Goal: Transaction & Acquisition: Book appointment/travel/reservation

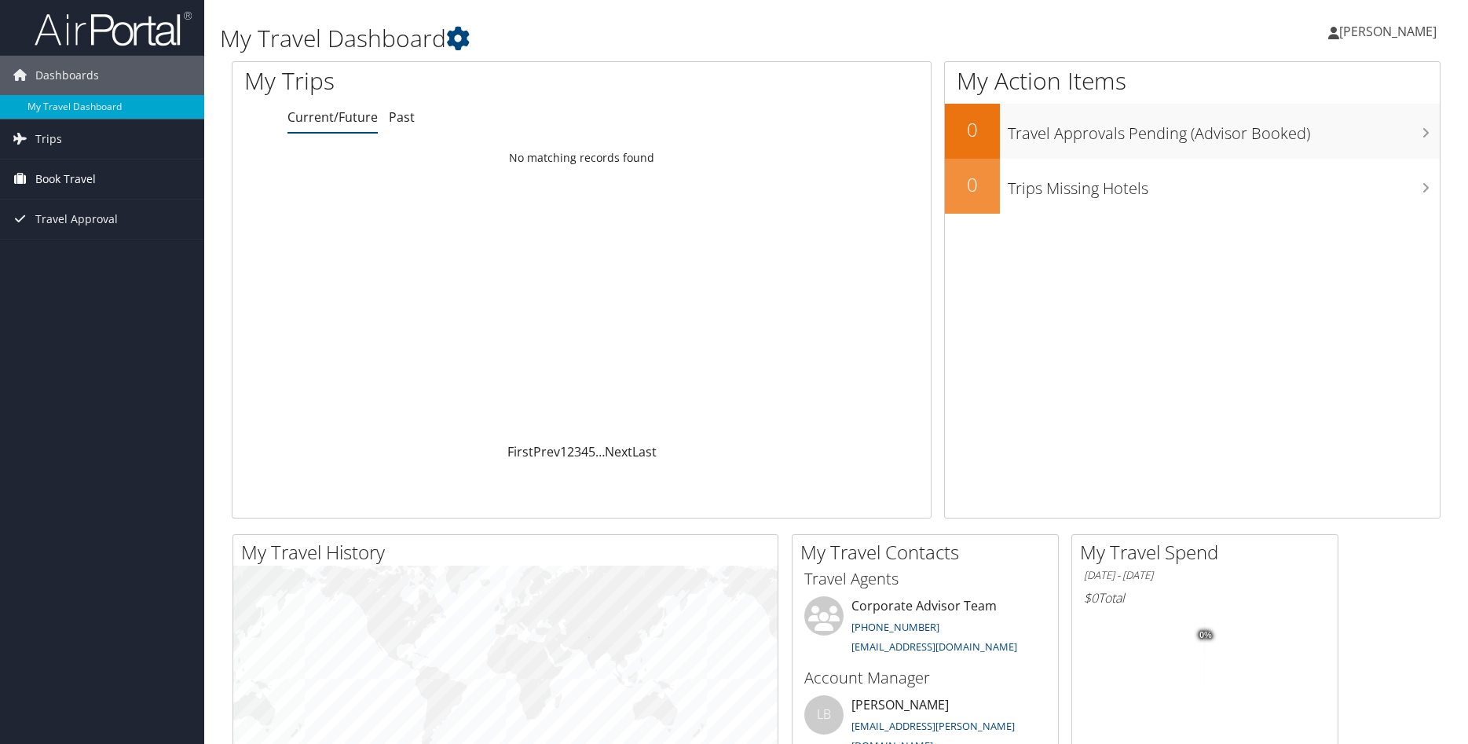
click at [76, 174] on span "Book Travel" at bounding box center [65, 178] width 60 height 39
click at [76, 134] on link "Trips" at bounding box center [102, 138] width 204 height 39
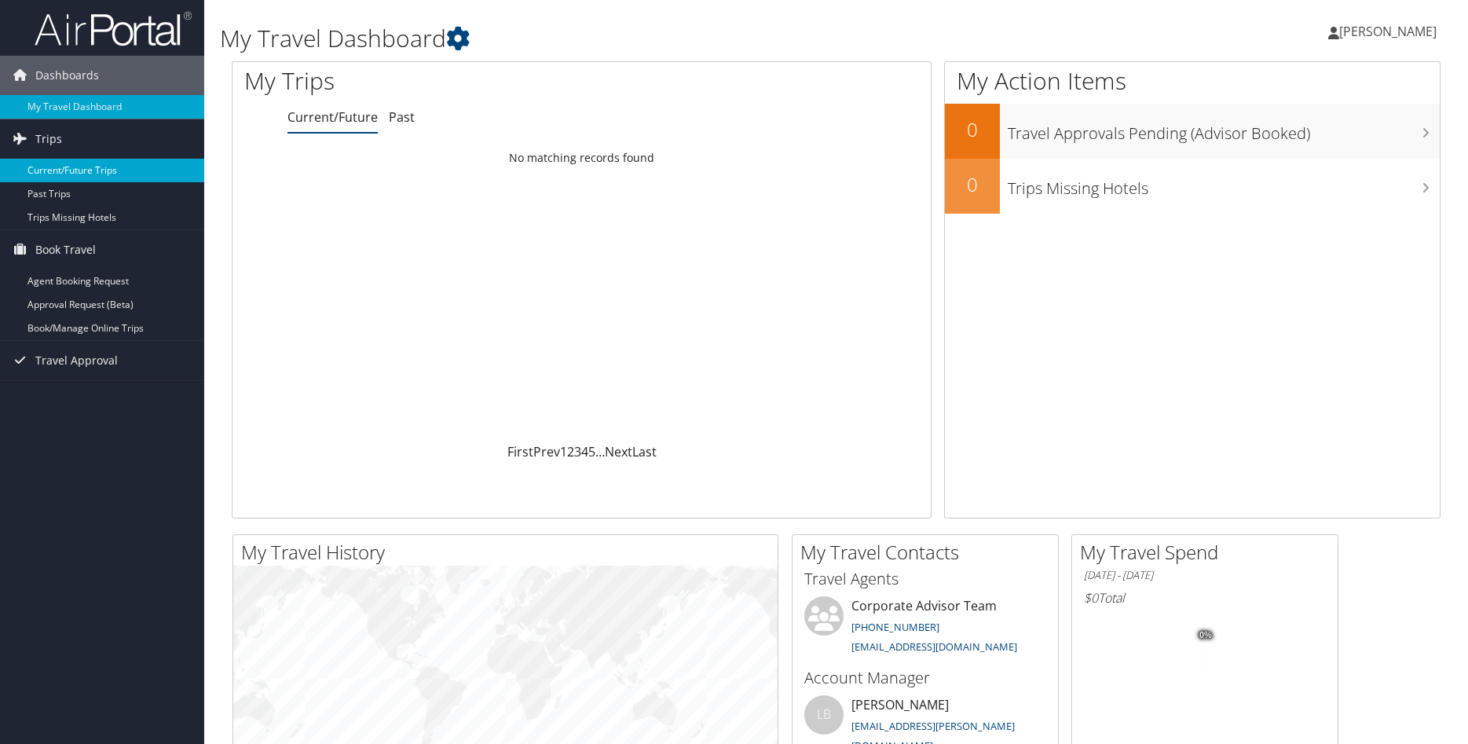
click at [126, 168] on link "Current/Future Trips" at bounding box center [102, 171] width 204 height 24
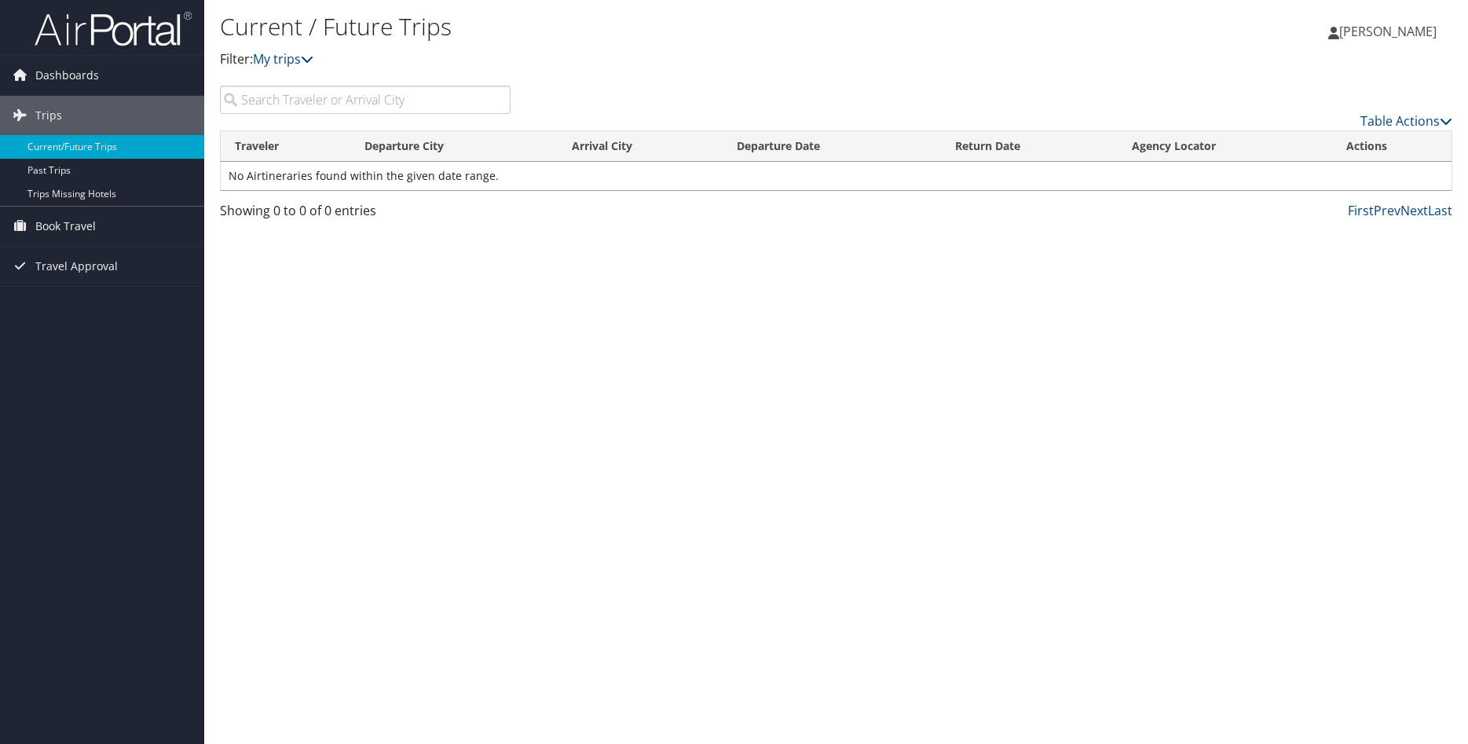
click at [415, 108] on input "search" at bounding box center [365, 100] width 291 height 28
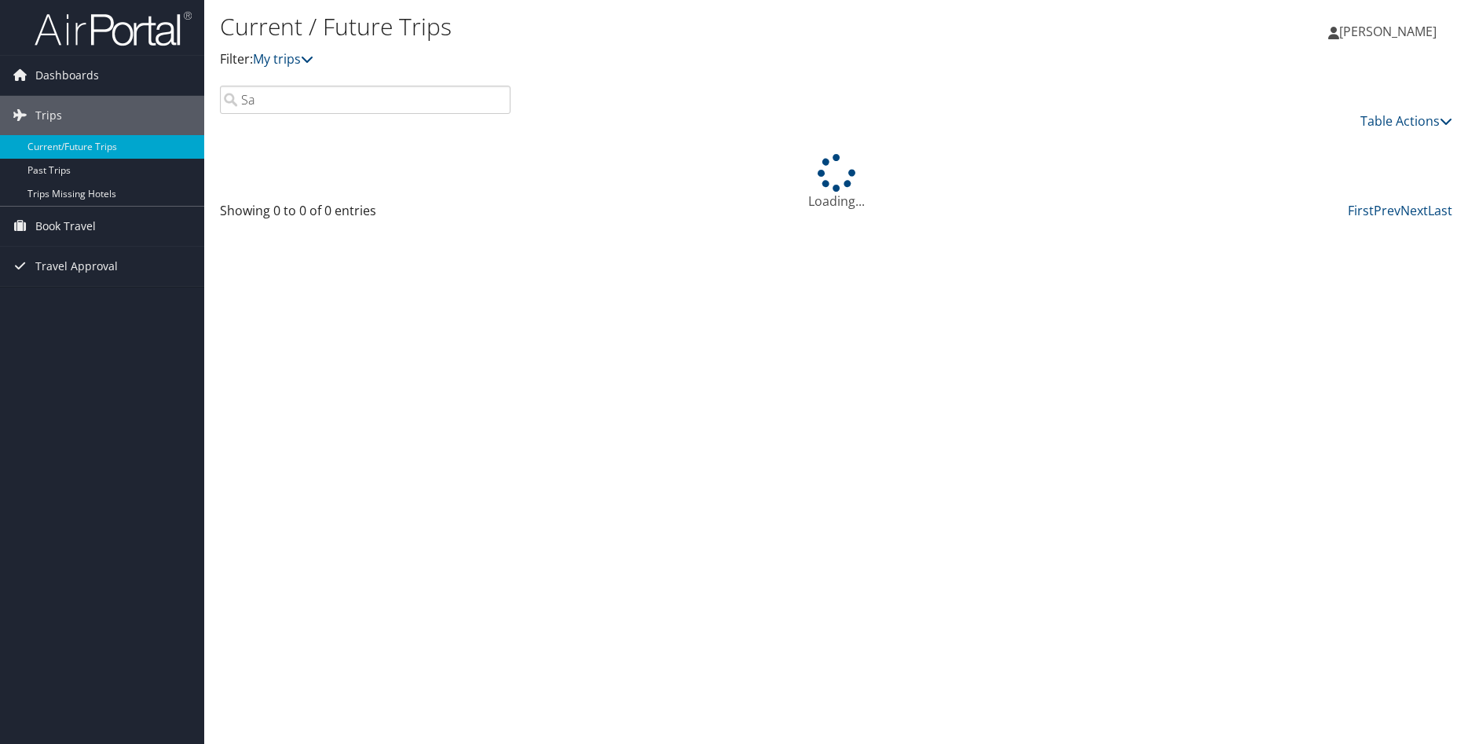
type input "S"
click at [1407, 123] on link "Table Actions" at bounding box center [1406, 120] width 92 height 17
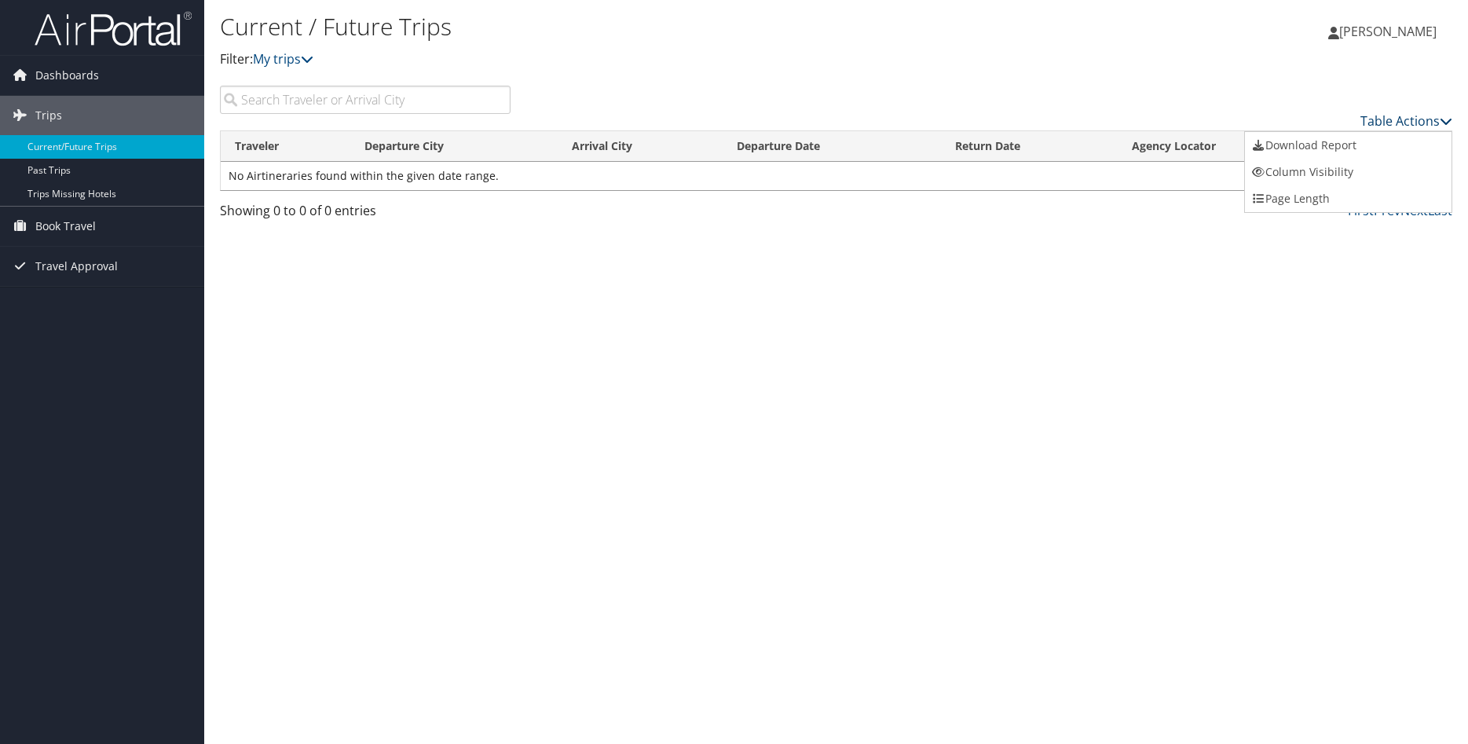
click at [1407, 123] on div at bounding box center [734, 372] width 1468 height 744
click at [939, 393] on div "Current / Future Trips Filter: My trips Rene DeAnda Rene DeAnda My Settings Tra…" at bounding box center [836, 372] width 1264 height 744
click at [85, 219] on span "Book Travel" at bounding box center [65, 226] width 60 height 39
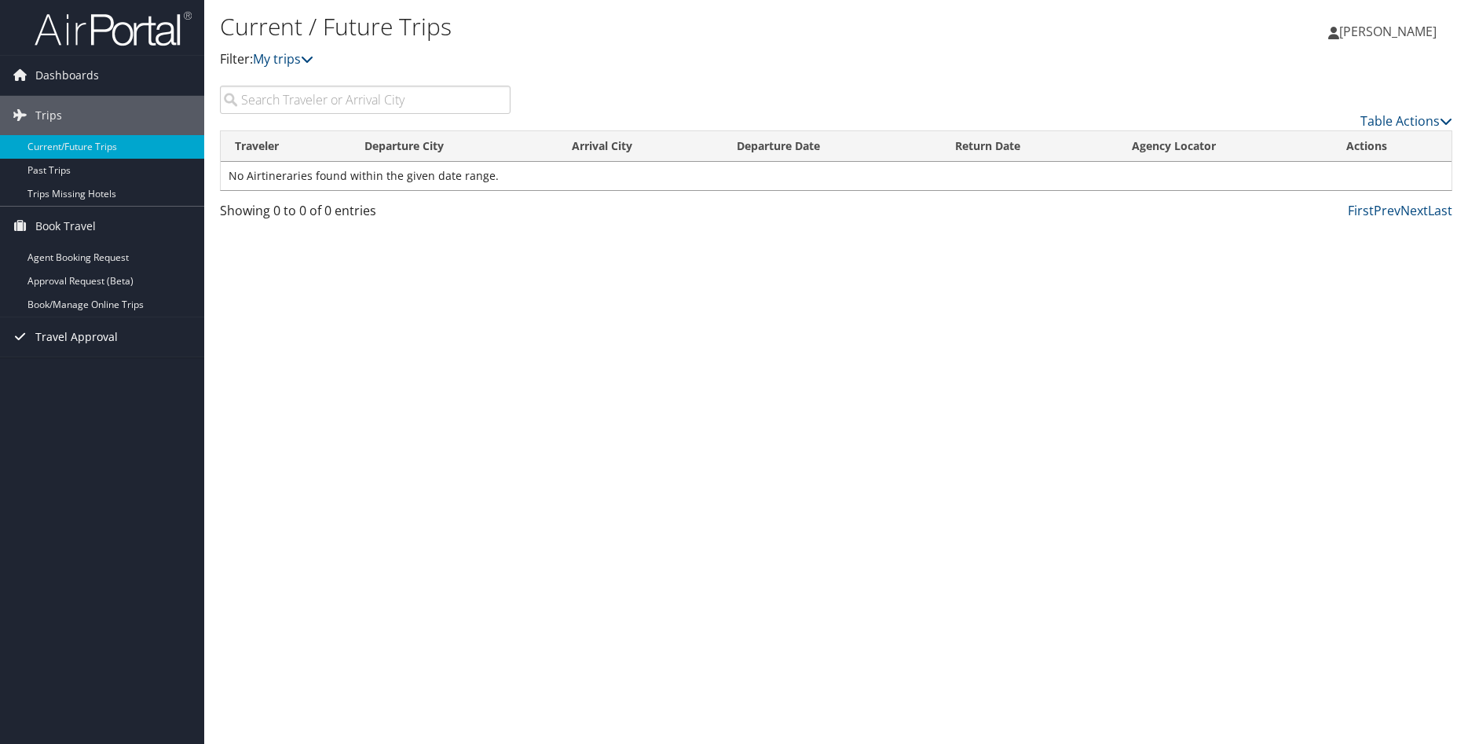
click at [99, 335] on span "Travel Approval" at bounding box center [76, 336] width 82 height 39
click at [94, 78] on span "Dashboards" at bounding box center [67, 75] width 64 height 39
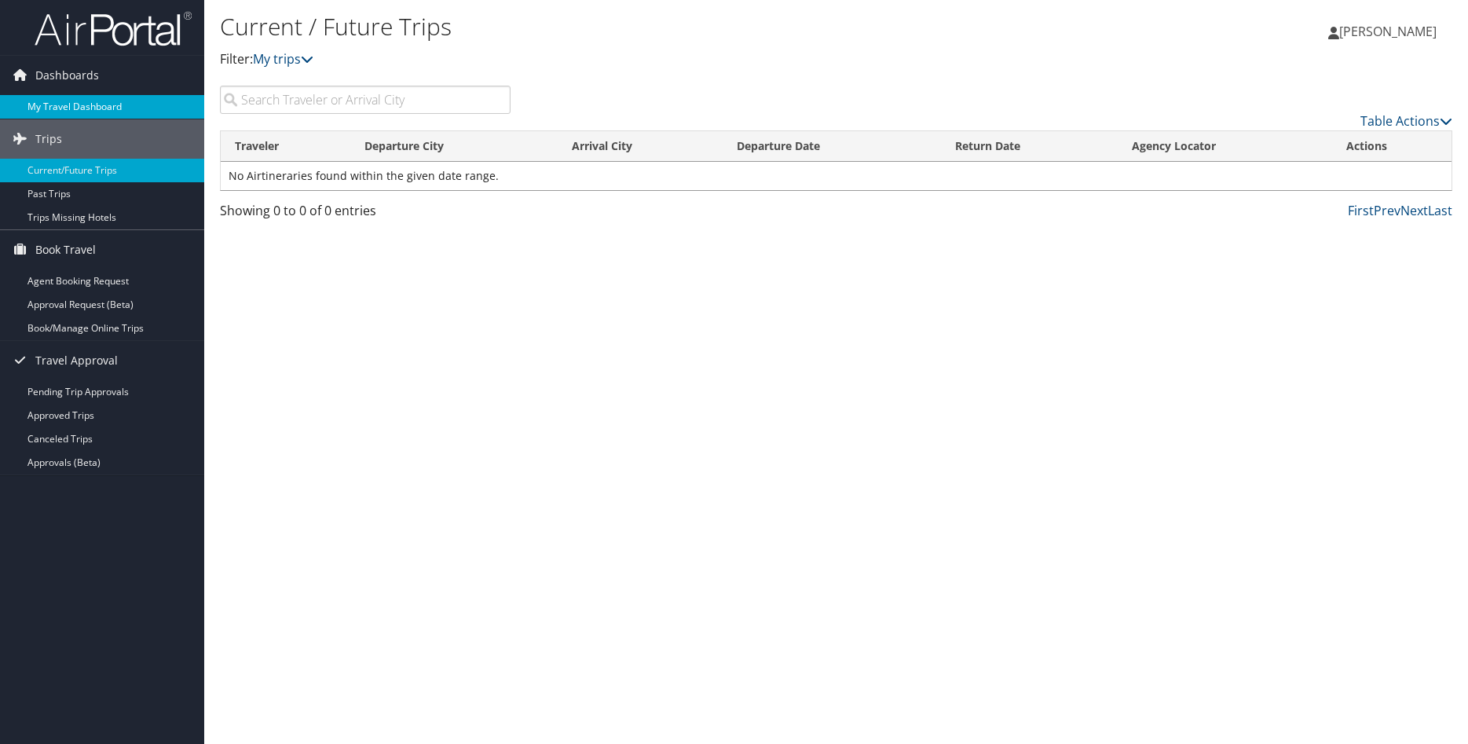
click at [103, 104] on link "My Travel Dashboard" at bounding box center [102, 107] width 204 height 24
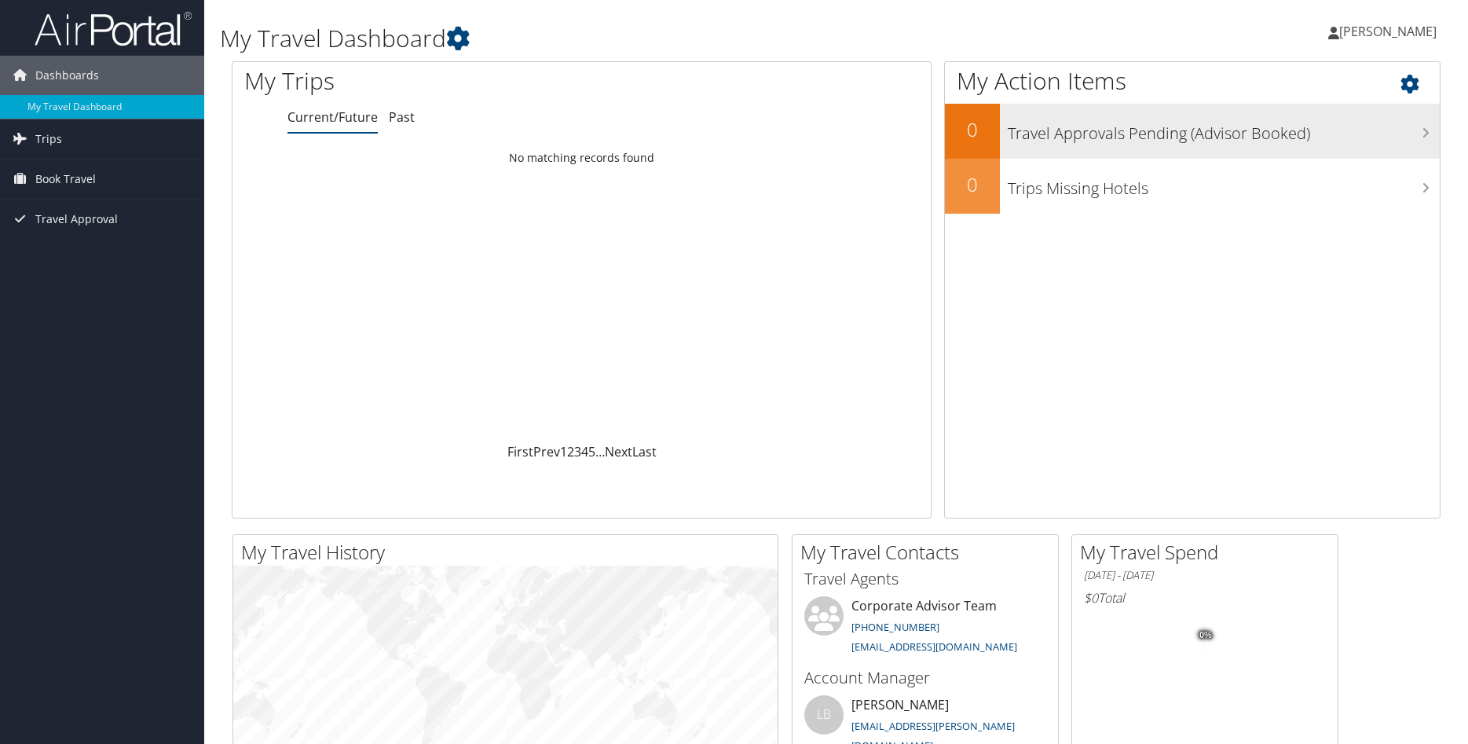
click at [1199, 134] on h3 "Travel Approvals Pending (Advisor Booked)" at bounding box center [1224, 130] width 433 height 30
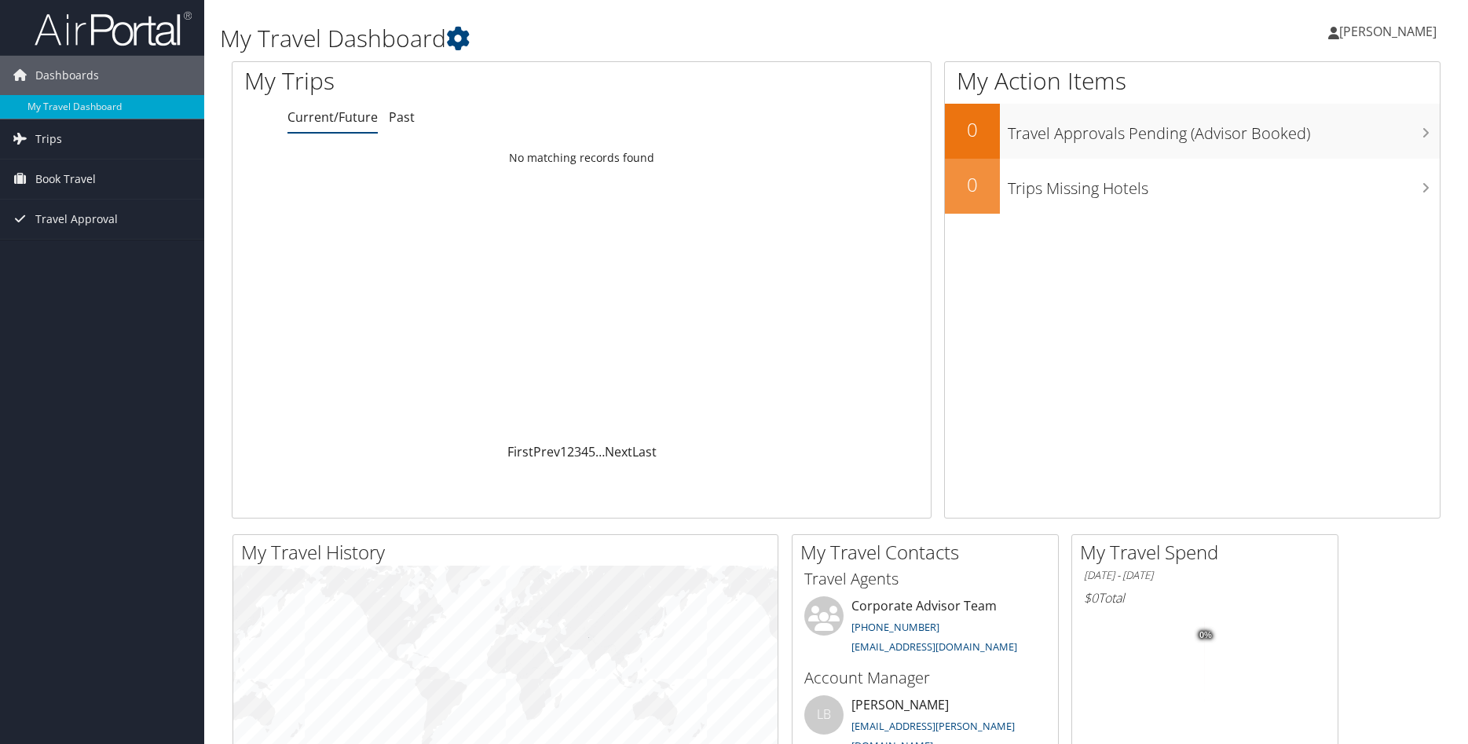
click at [369, 124] on link "Current/Future" at bounding box center [332, 116] width 90 height 17
click at [404, 114] on link "Past" at bounding box center [402, 116] width 26 height 17
click at [351, 116] on link "Current/Future" at bounding box center [332, 116] width 90 height 17
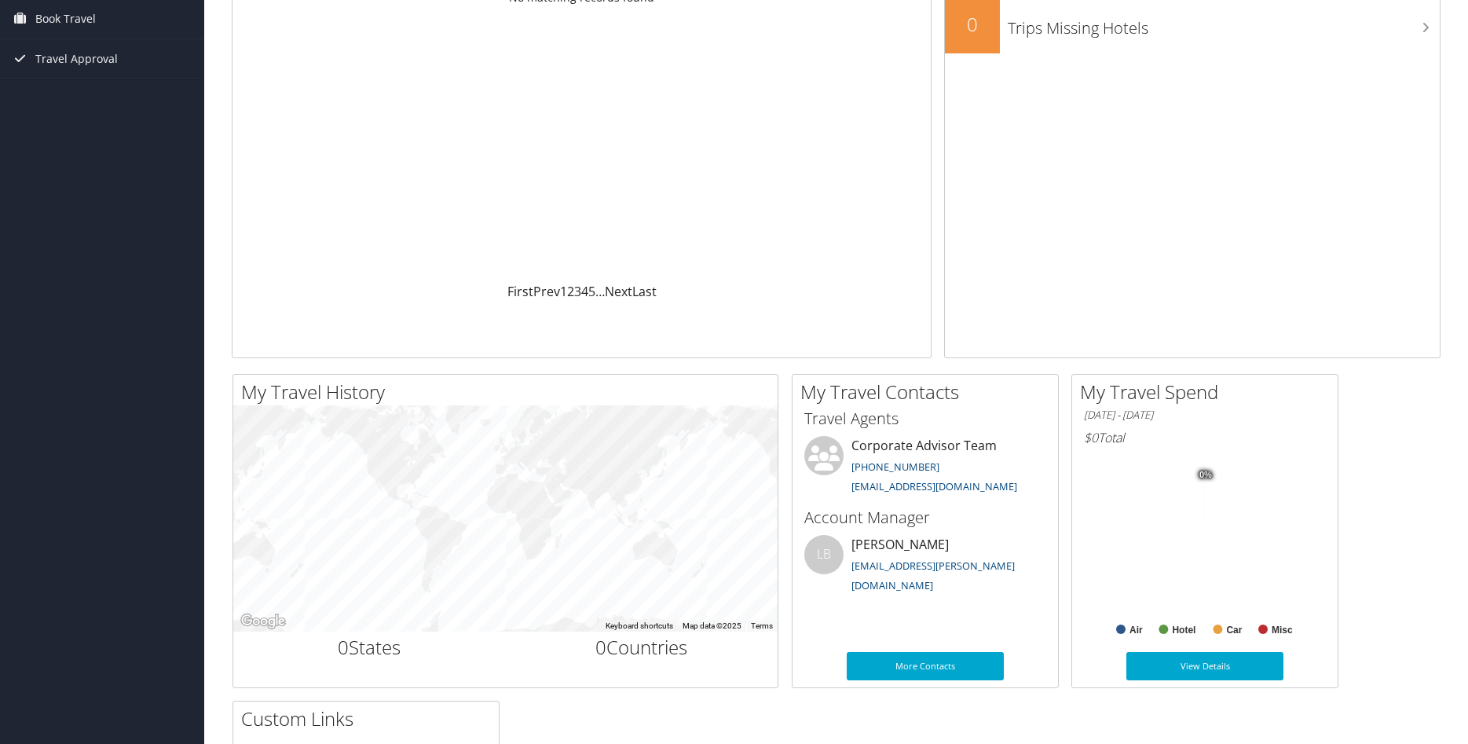
scroll to position [320, 0]
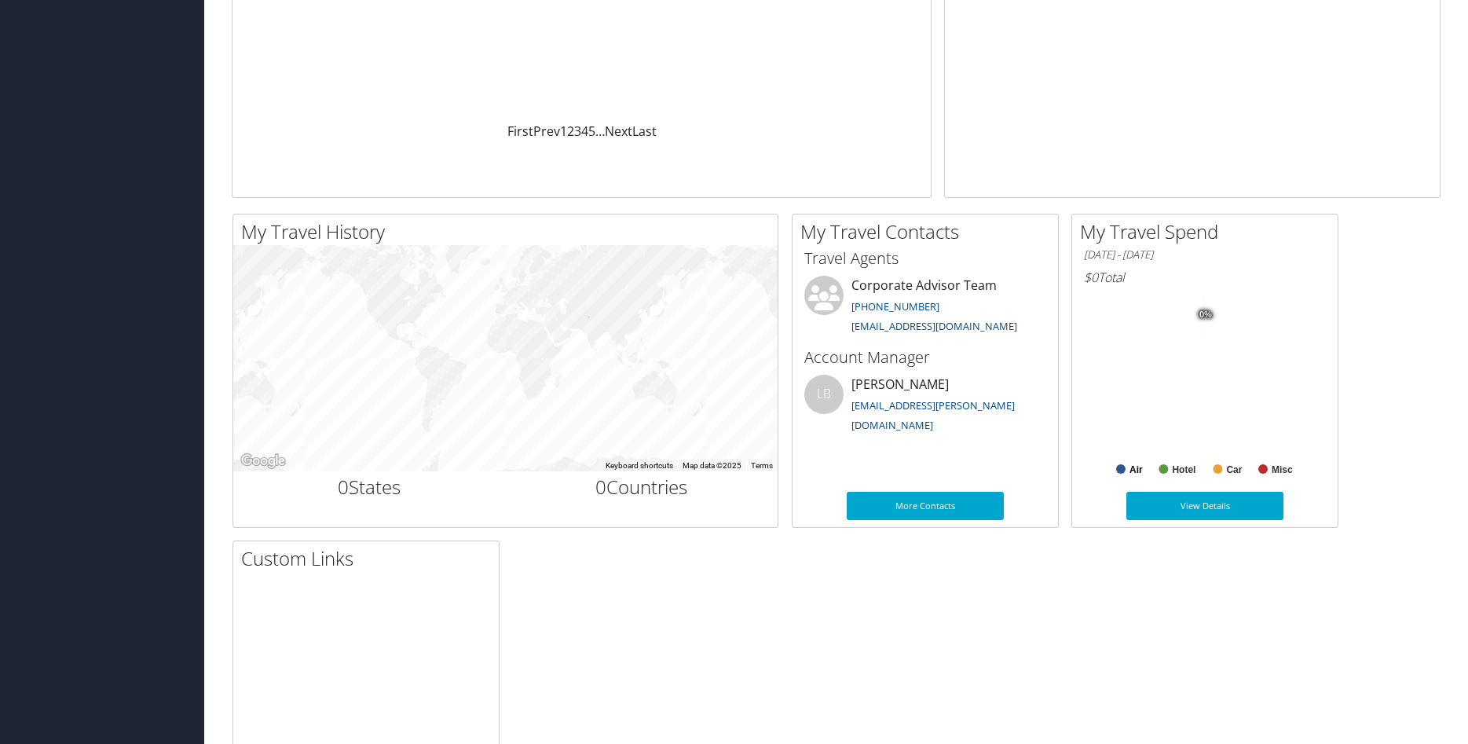
click at [1137, 464] on text "Air" at bounding box center [1135, 469] width 13 height 11
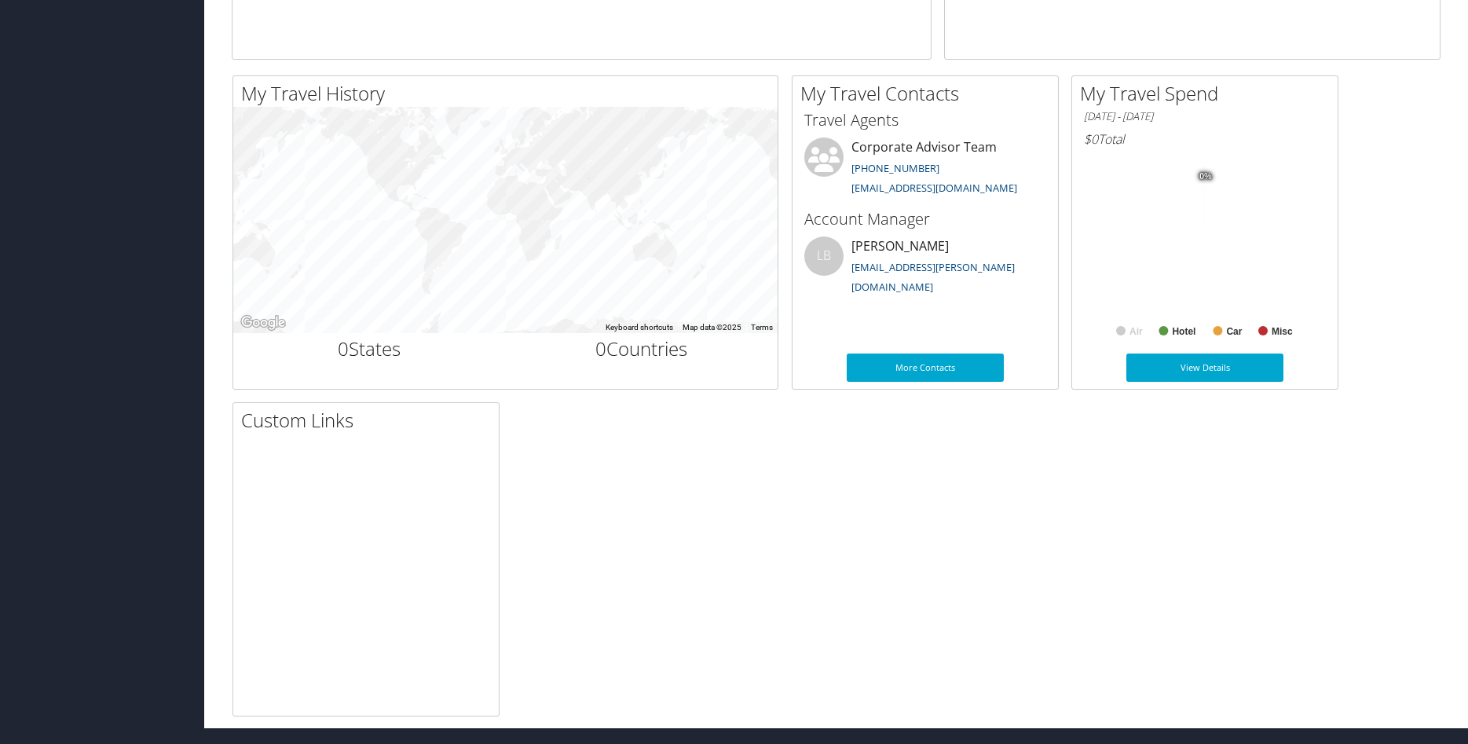
scroll to position [0, 0]
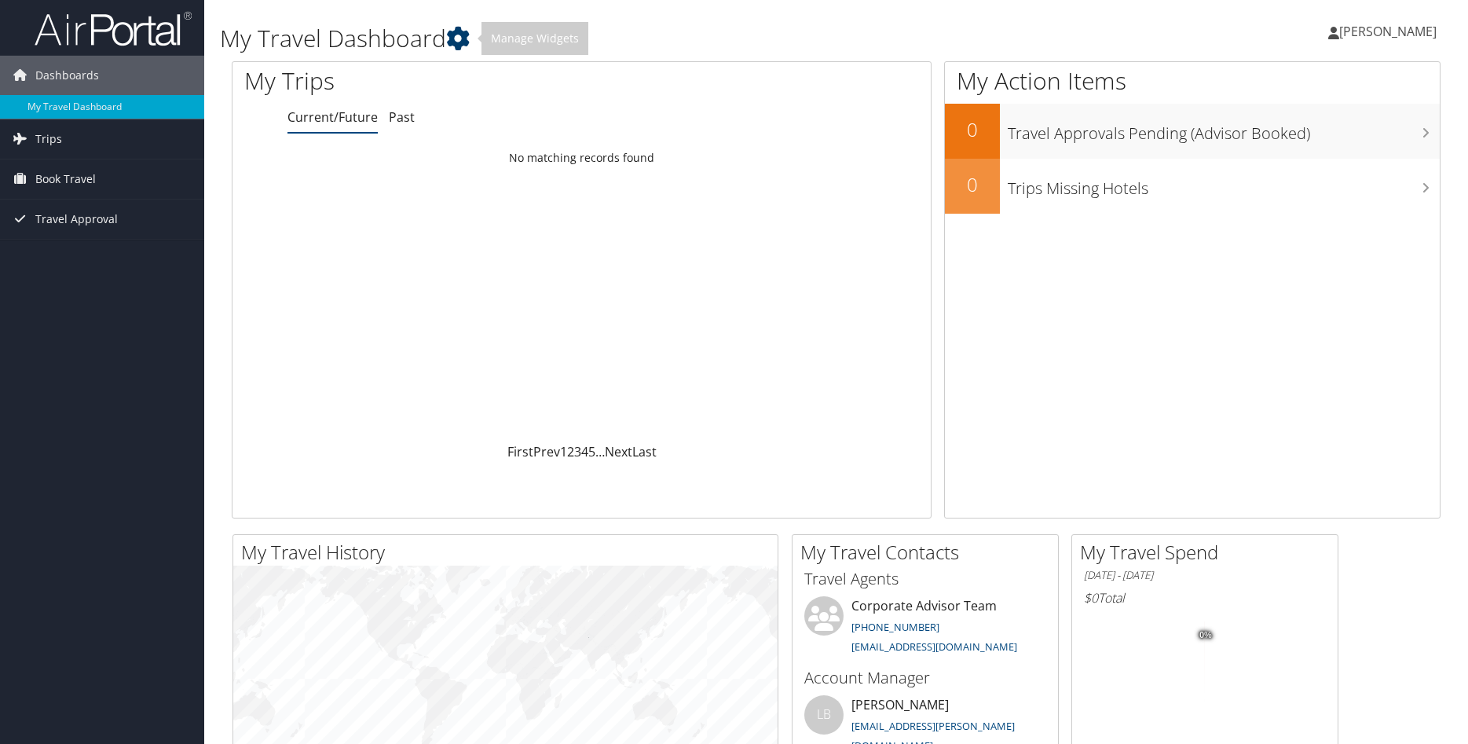
click at [460, 44] on icon at bounding box center [458, 39] width 24 height 24
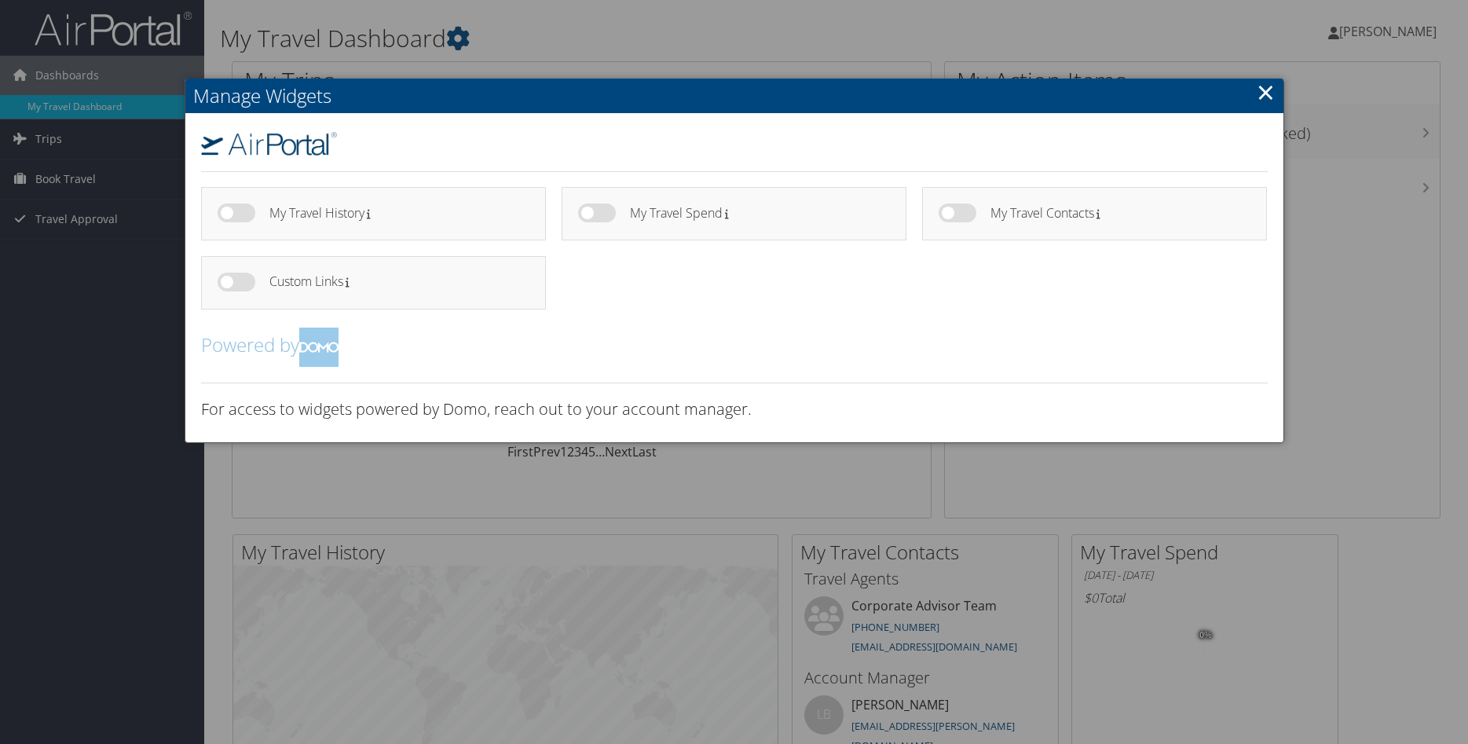
click at [461, 42] on div at bounding box center [734, 372] width 1468 height 744
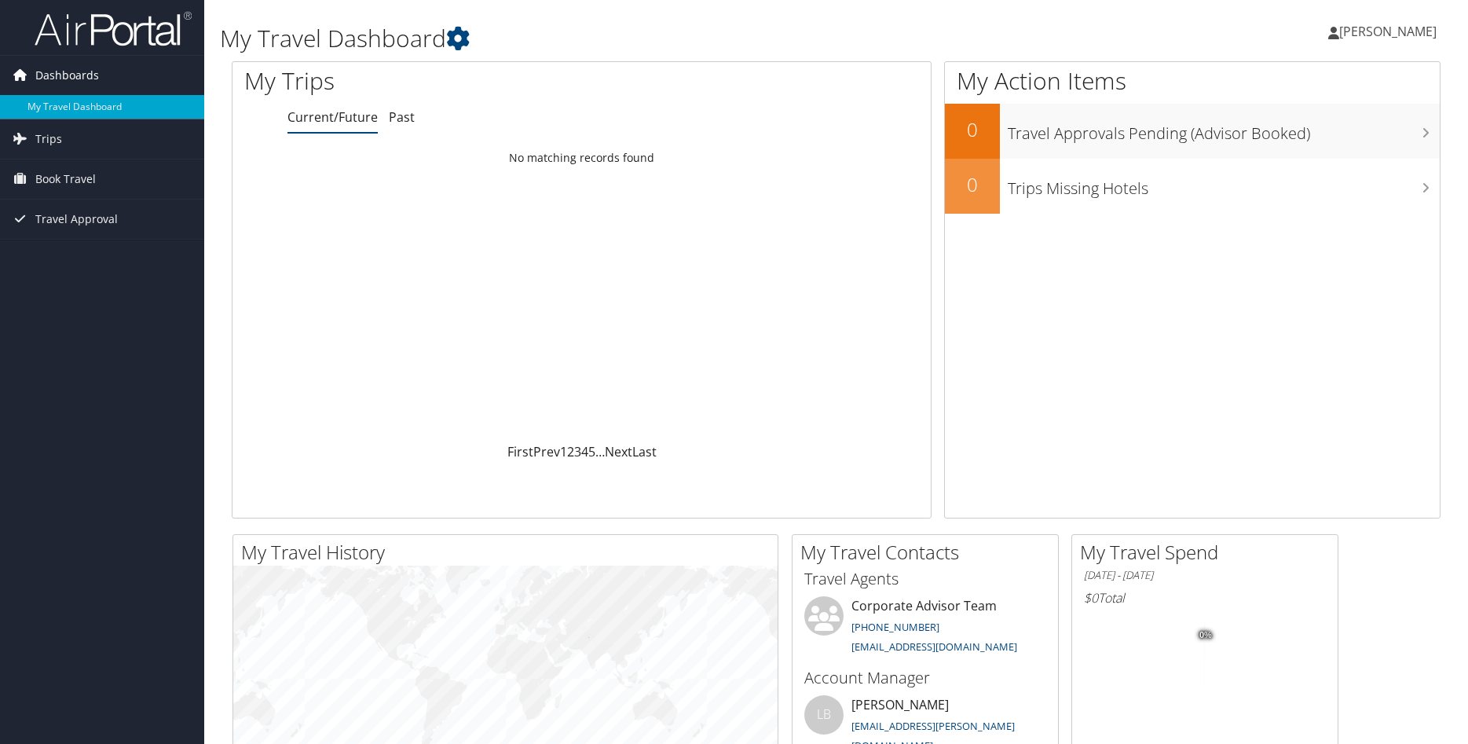
click at [118, 69] on link "Dashboards" at bounding box center [102, 75] width 204 height 39
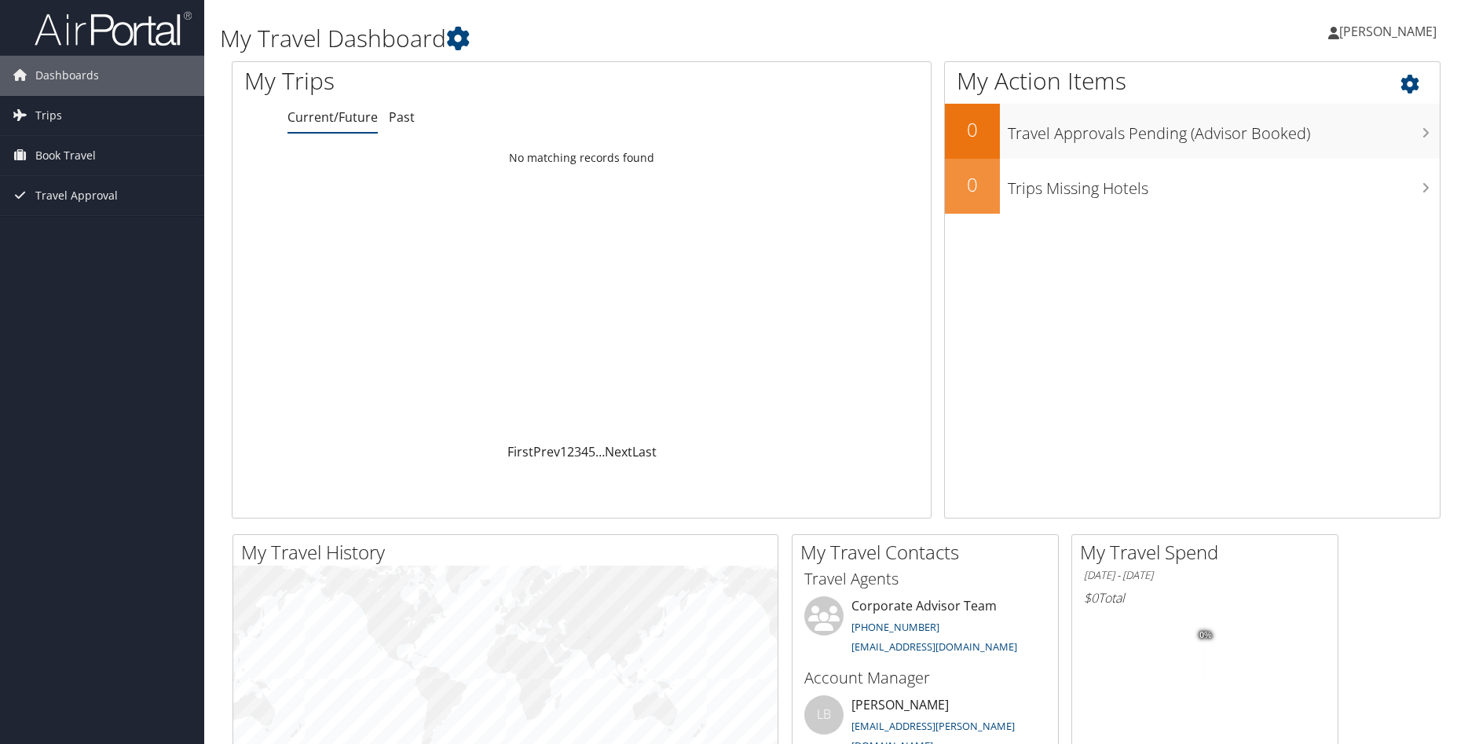
click at [1407, 92] on icon at bounding box center [1423, 80] width 46 height 27
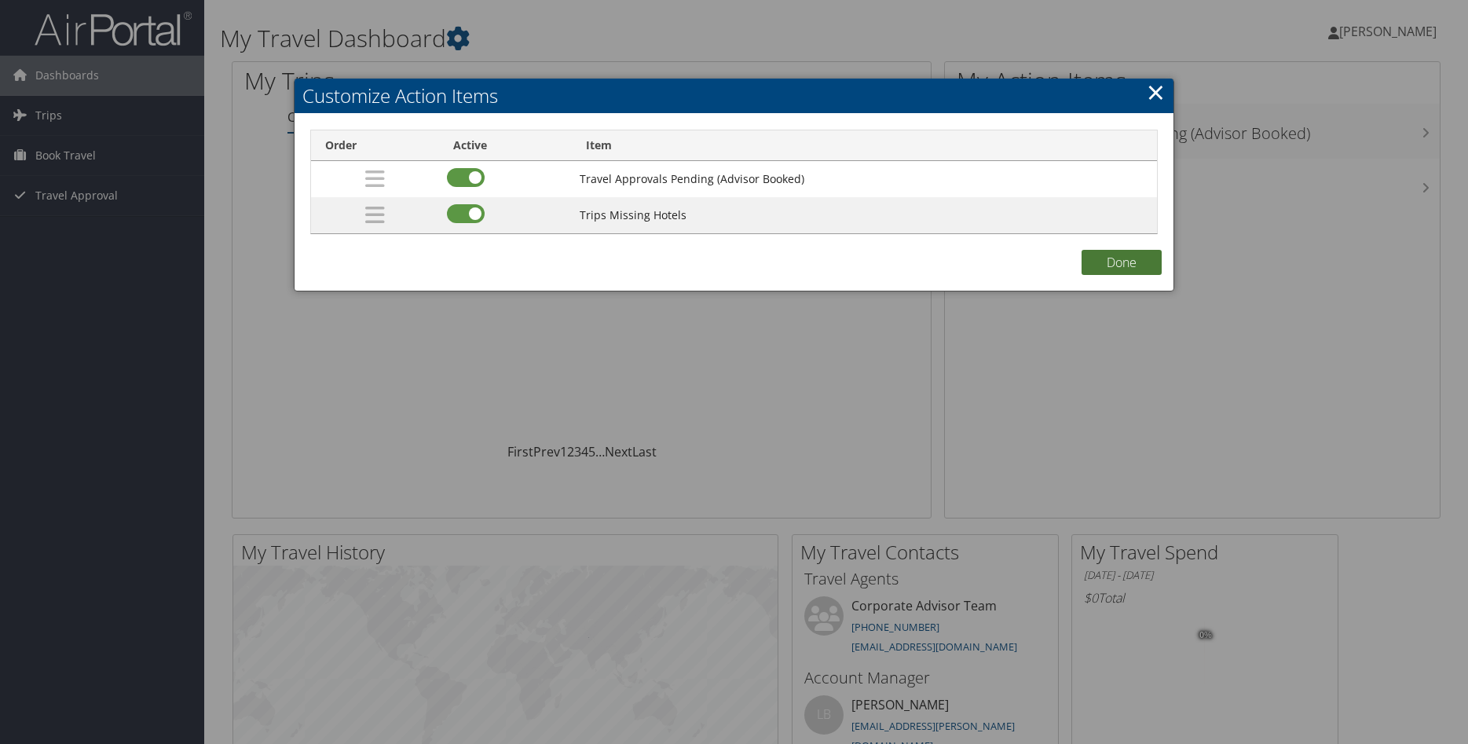
click at [1118, 256] on button "Done" at bounding box center [1122, 262] width 80 height 25
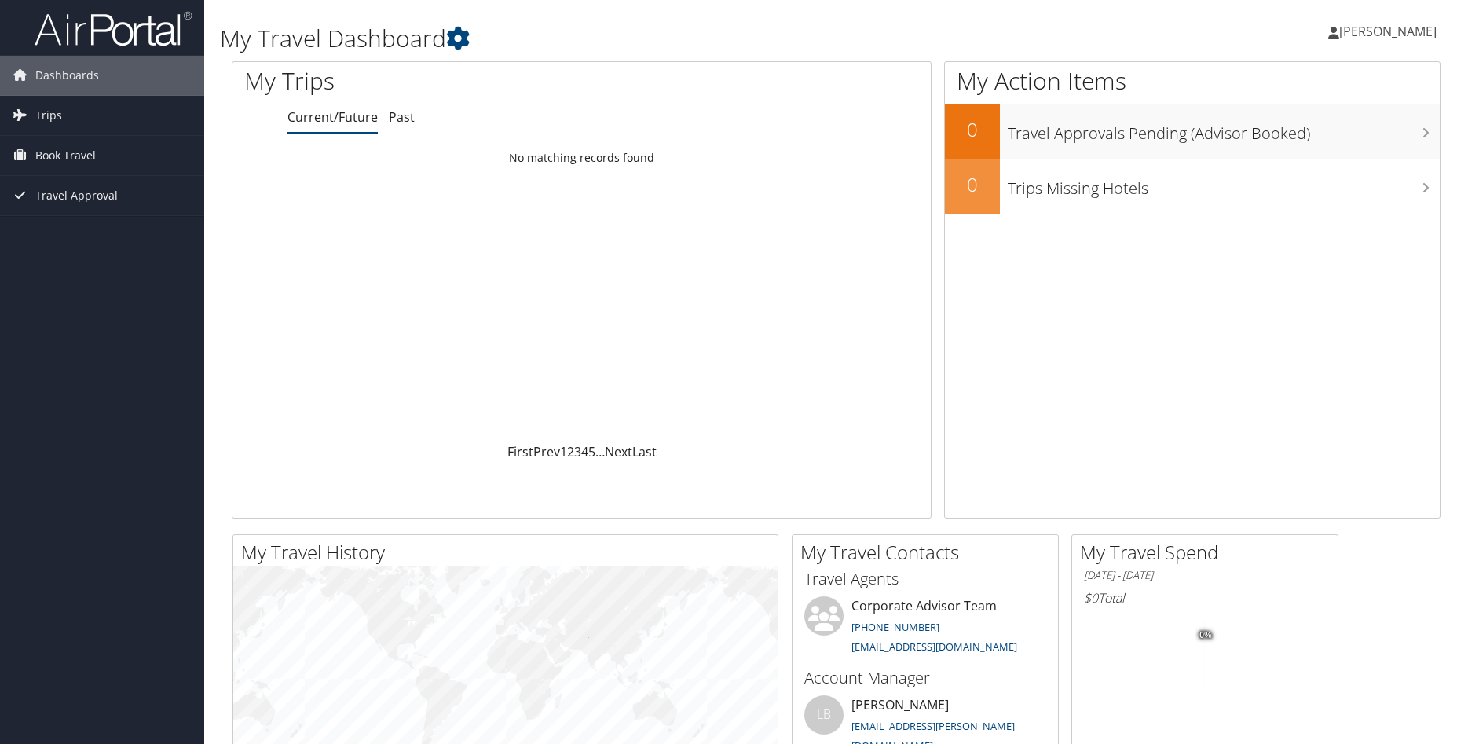
click at [701, 24] on h1 "My Travel Dashboard" at bounding box center [631, 38] width 822 height 33
click at [53, 118] on span "Trips" at bounding box center [48, 115] width 27 height 39
click at [113, 141] on link "Current/Future Trips" at bounding box center [102, 147] width 204 height 24
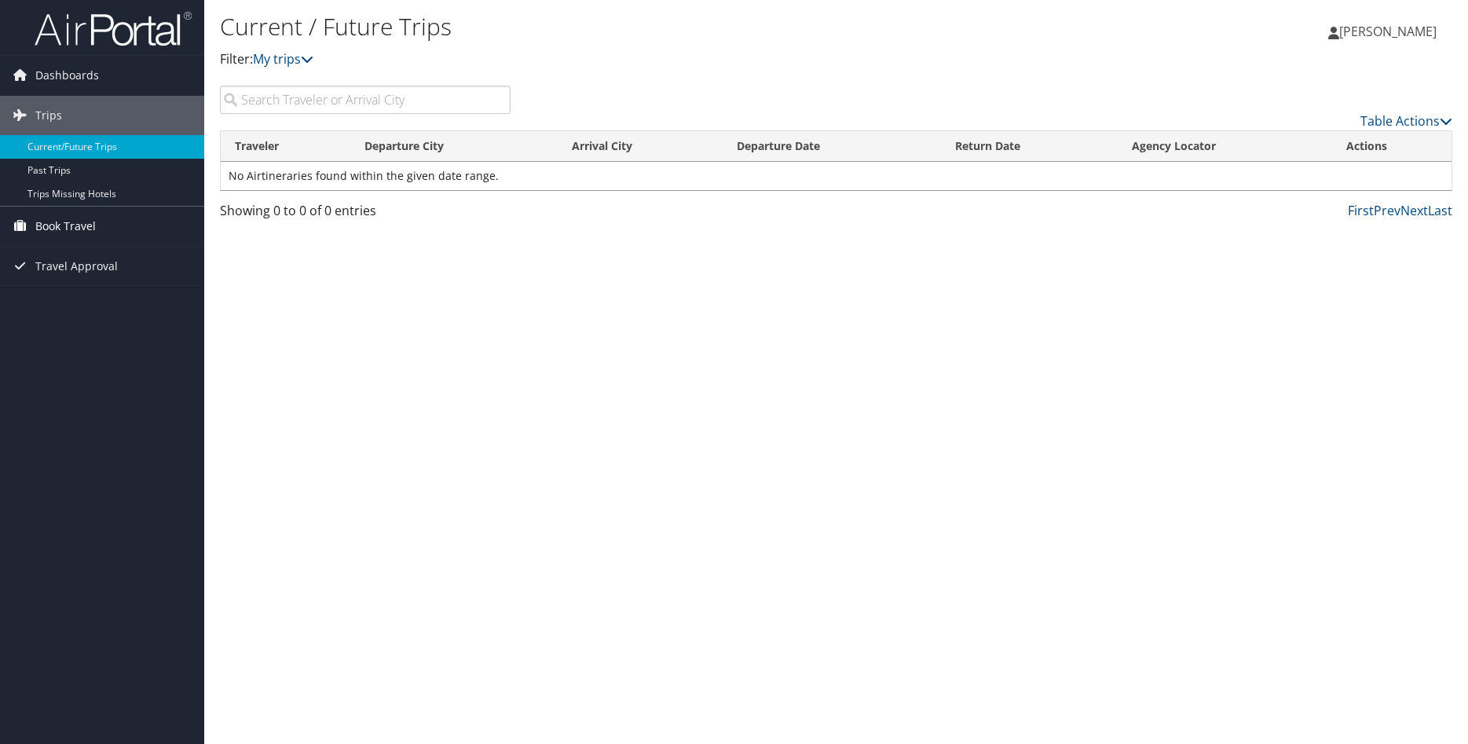
click at [77, 223] on span "Book Travel" at bounding box center [65, 226] width 60 height 39
click at [97, 306] on link "Book/Manage Online Trips" at bounding box center [102, 305] width 204 height 24
click at [39, 248] on link "Agent Booking Request" at bounding box center [102, 258] width 204 height 24
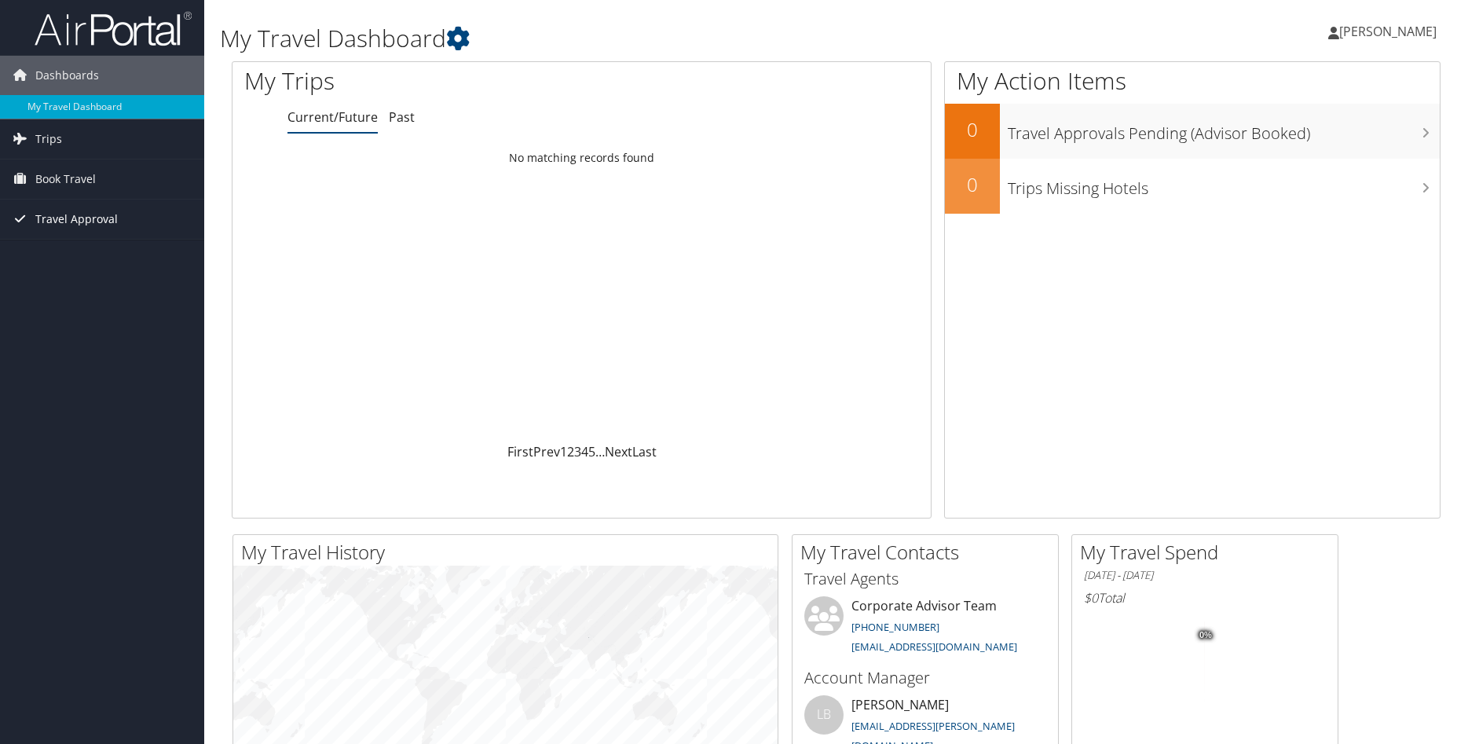
click at [64, 219] on span "Travel Approval" at bounding box center [76, 218] width 82 height 39
click at [96, 181] on link "Book Travel" at bounding box center [102, 178] width 204 height 39
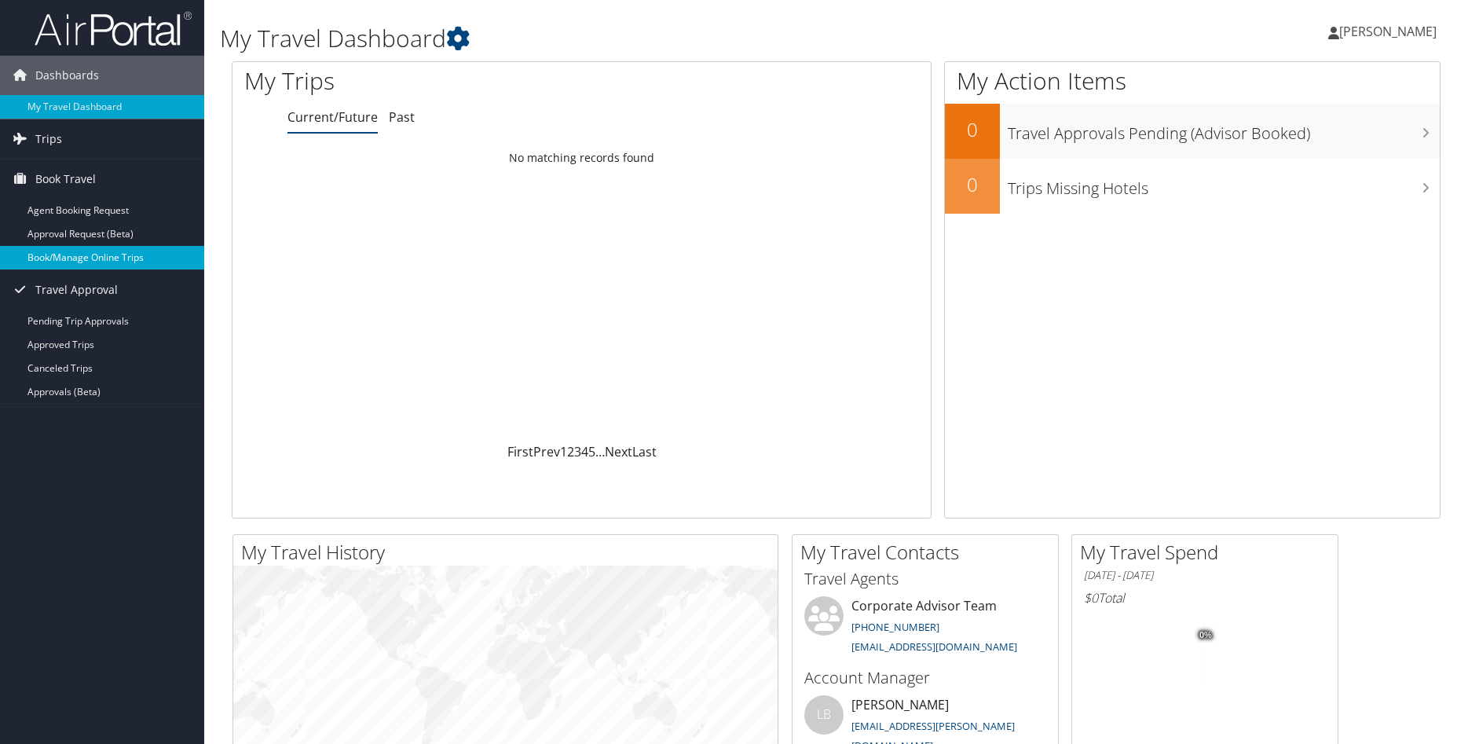
click at [141, 256] on link "Book/Manage Online Trips" at bounding box center [102, 258] width 204 height 24
click at [1366, 22] on link "[PERSON_NAME]" at bounding box center [1390, 31] width 124 height 47
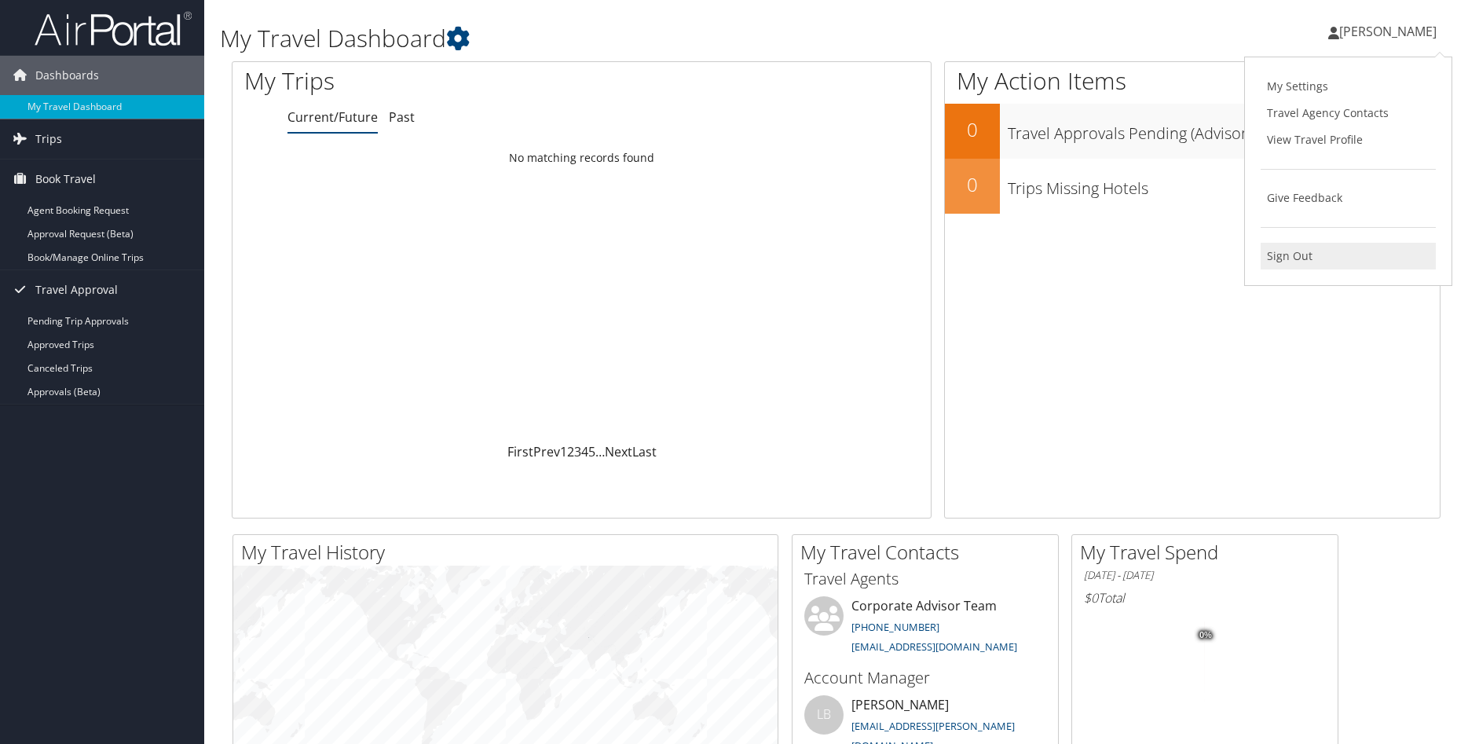
click at [1279, 254] on link "Sign Out" at bounding box center [1348, 256] width 175 height 27
